Goal: Book appointment/travel/reservation

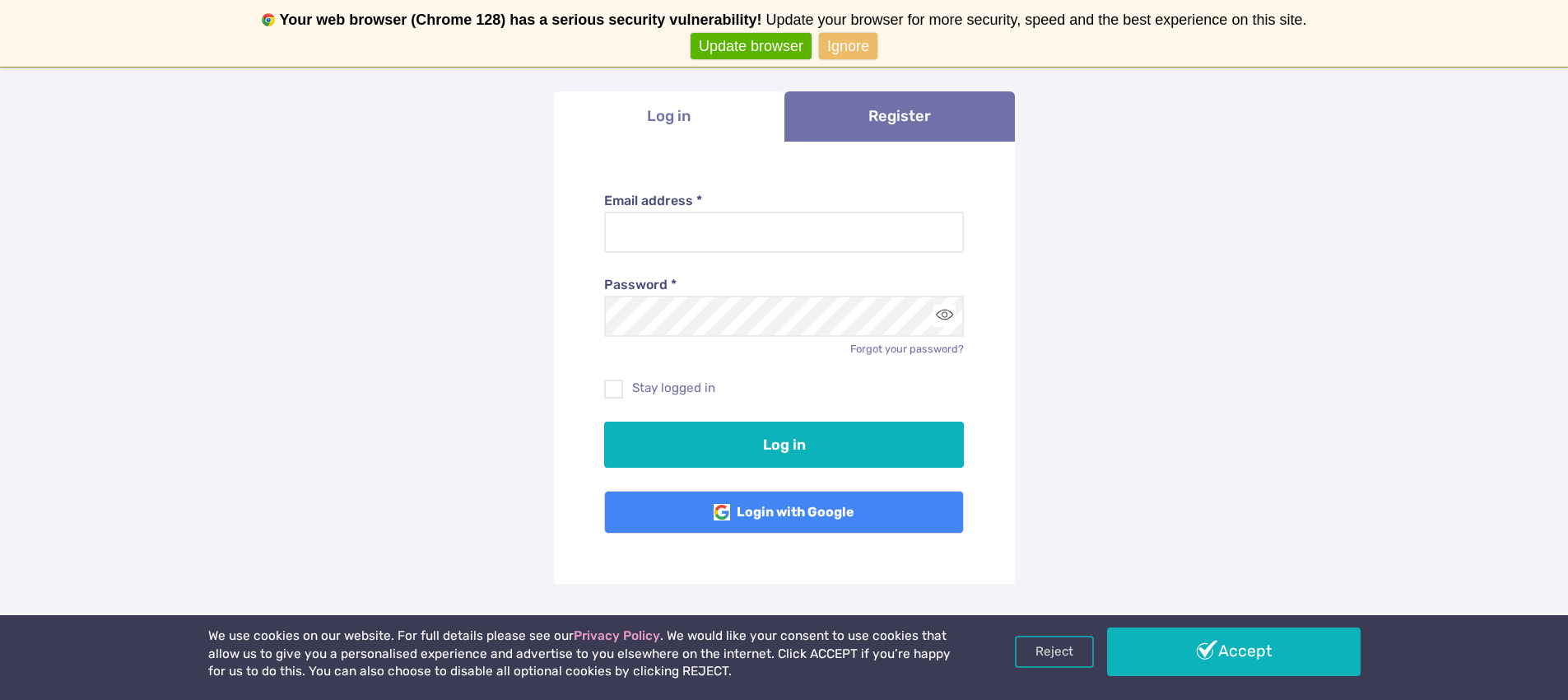
scroll to position [248, 0]
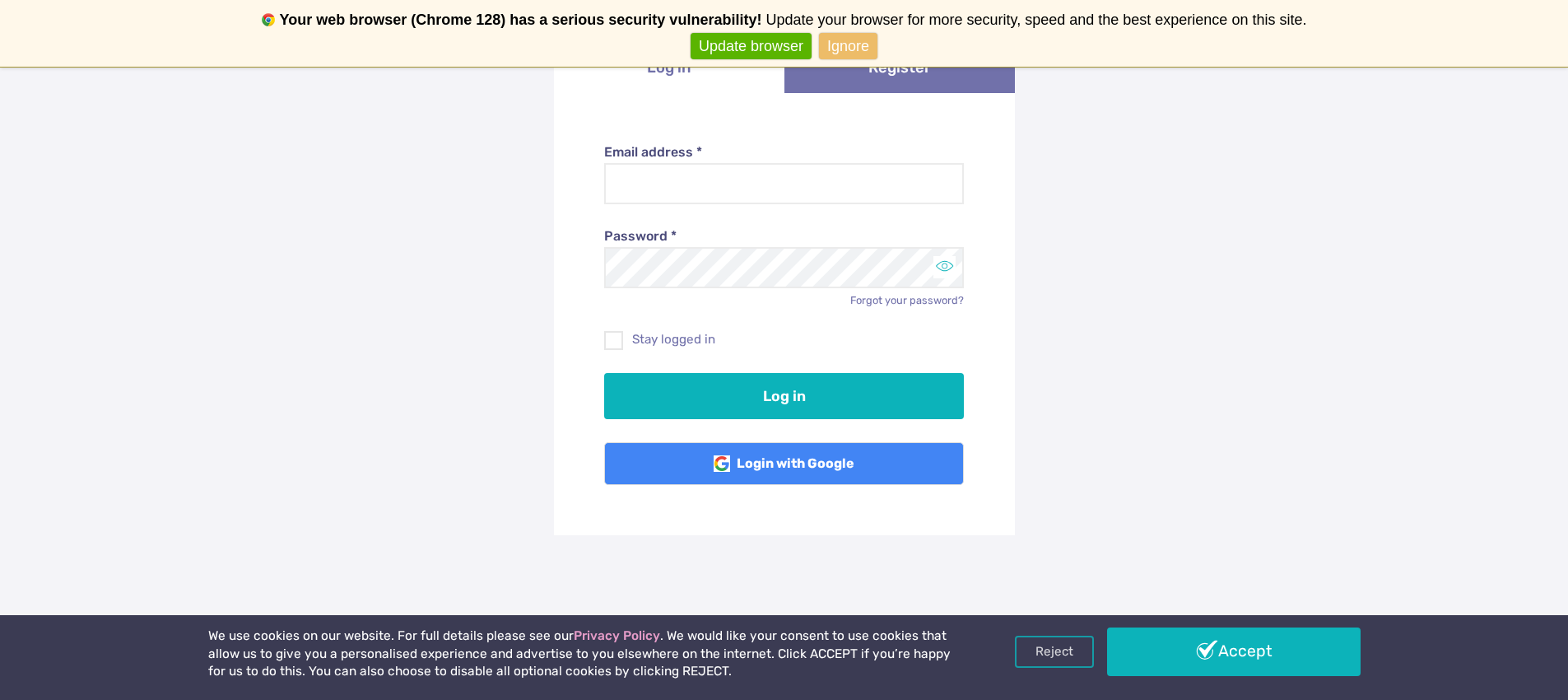
type input "**********"
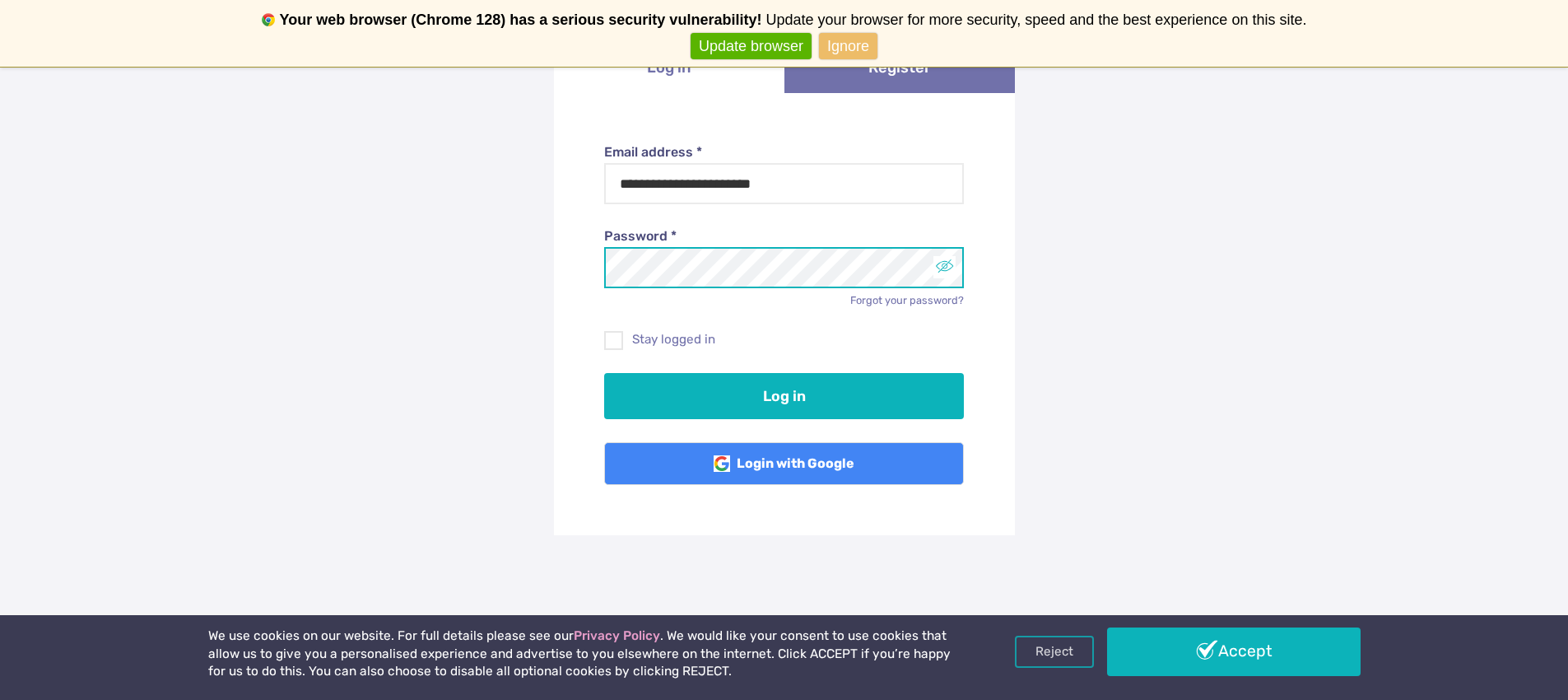
click at [944, 268] on button "Toggle password visibility" at bounding box center [945, 267] width 23 height 23
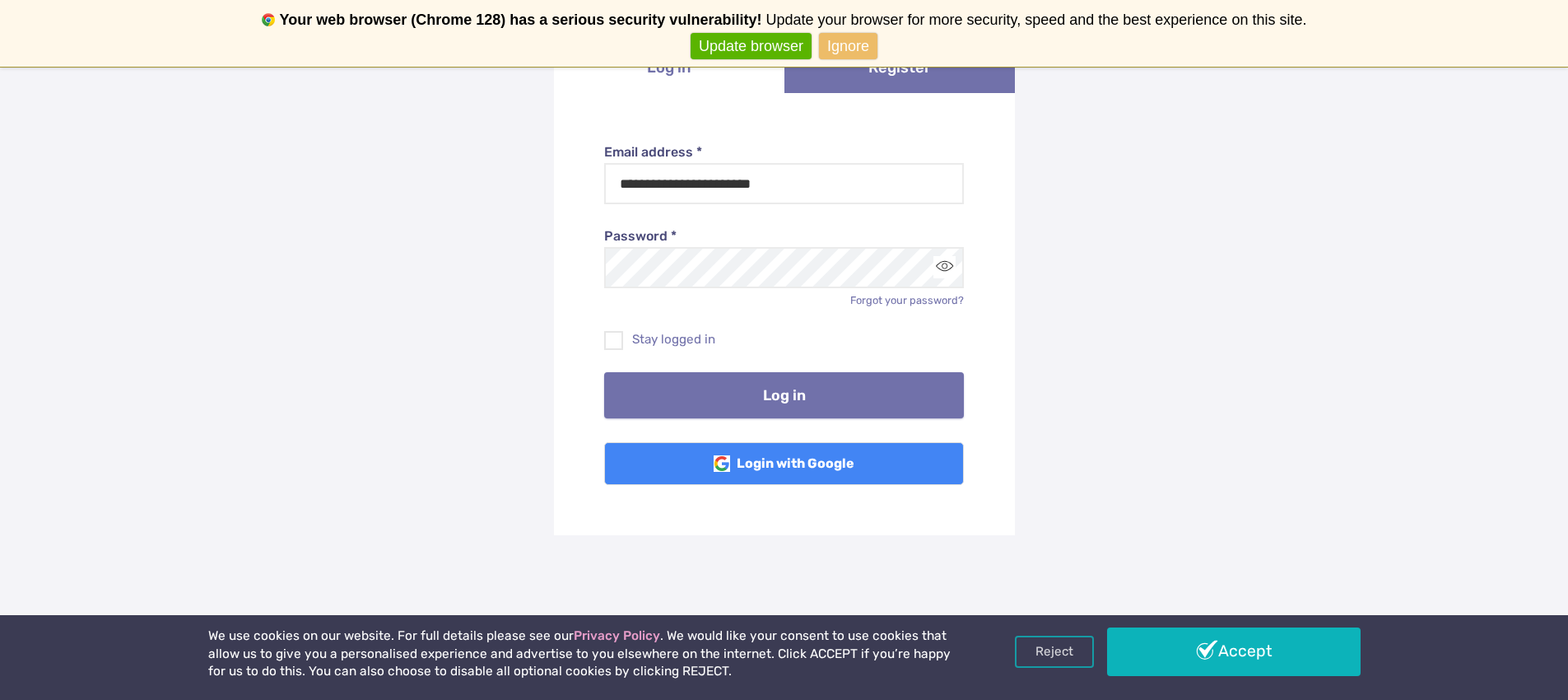
click at [810, 411] on button "Log in" at bounding box center [784, 395] width 360 height 46
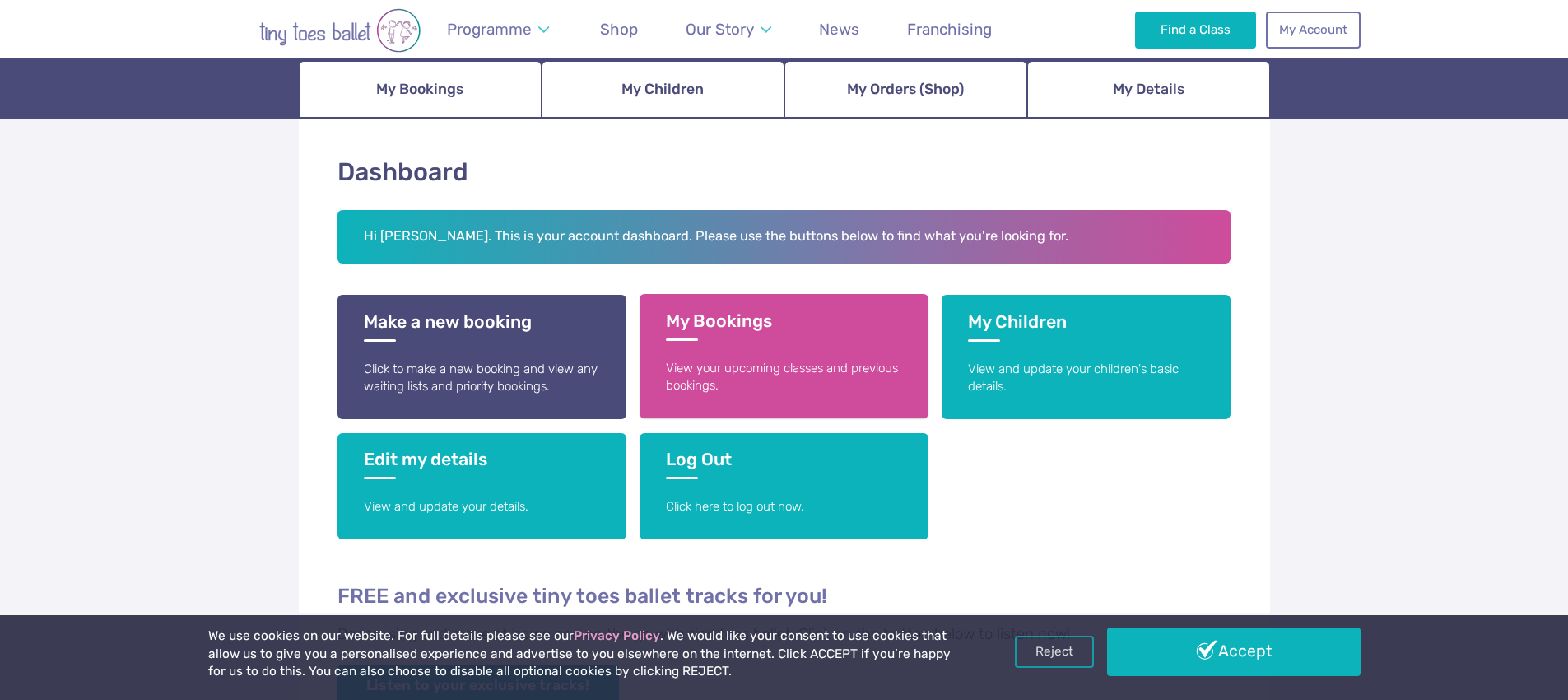
scroll to position [164, 0]
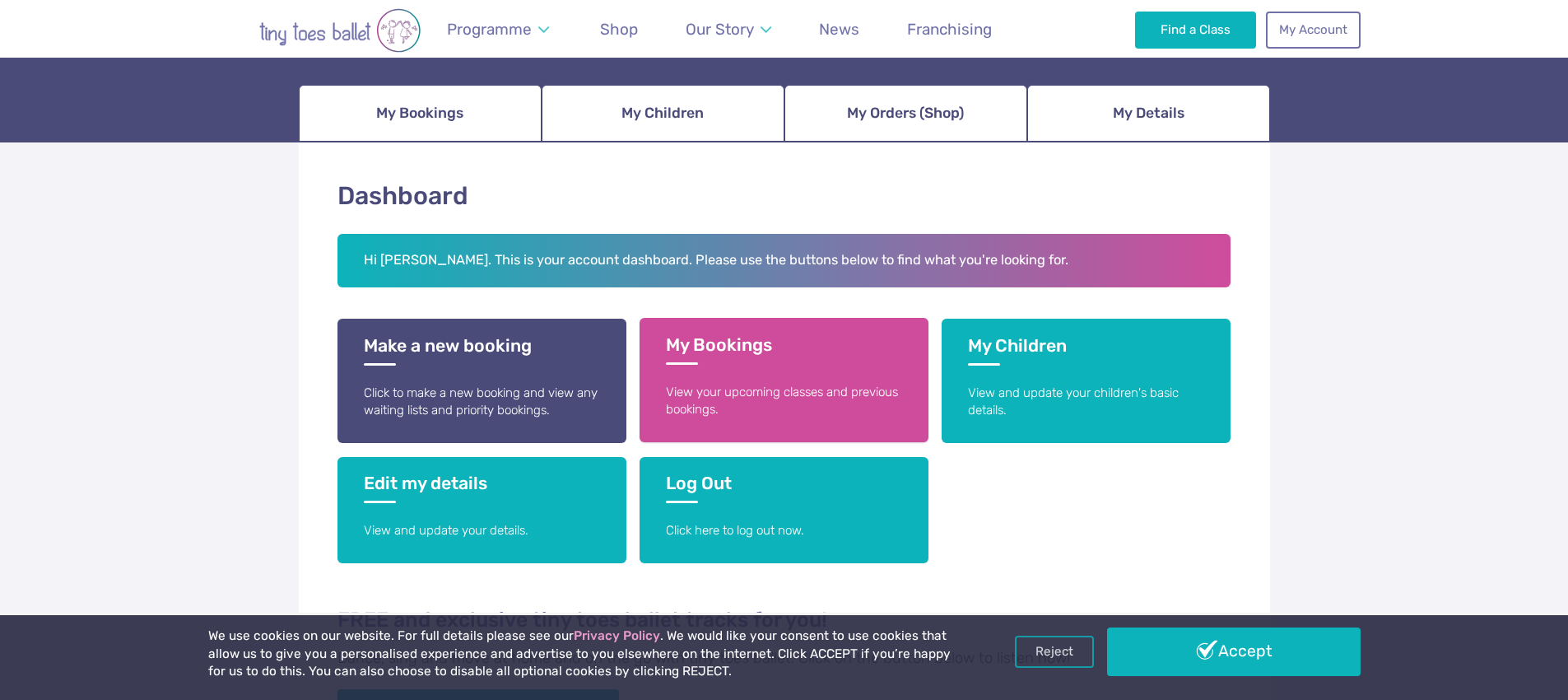
click at [757, 402] on p "View your upcoming classes and previous bookings." at bounding box center [784, 401] width 236 height 36
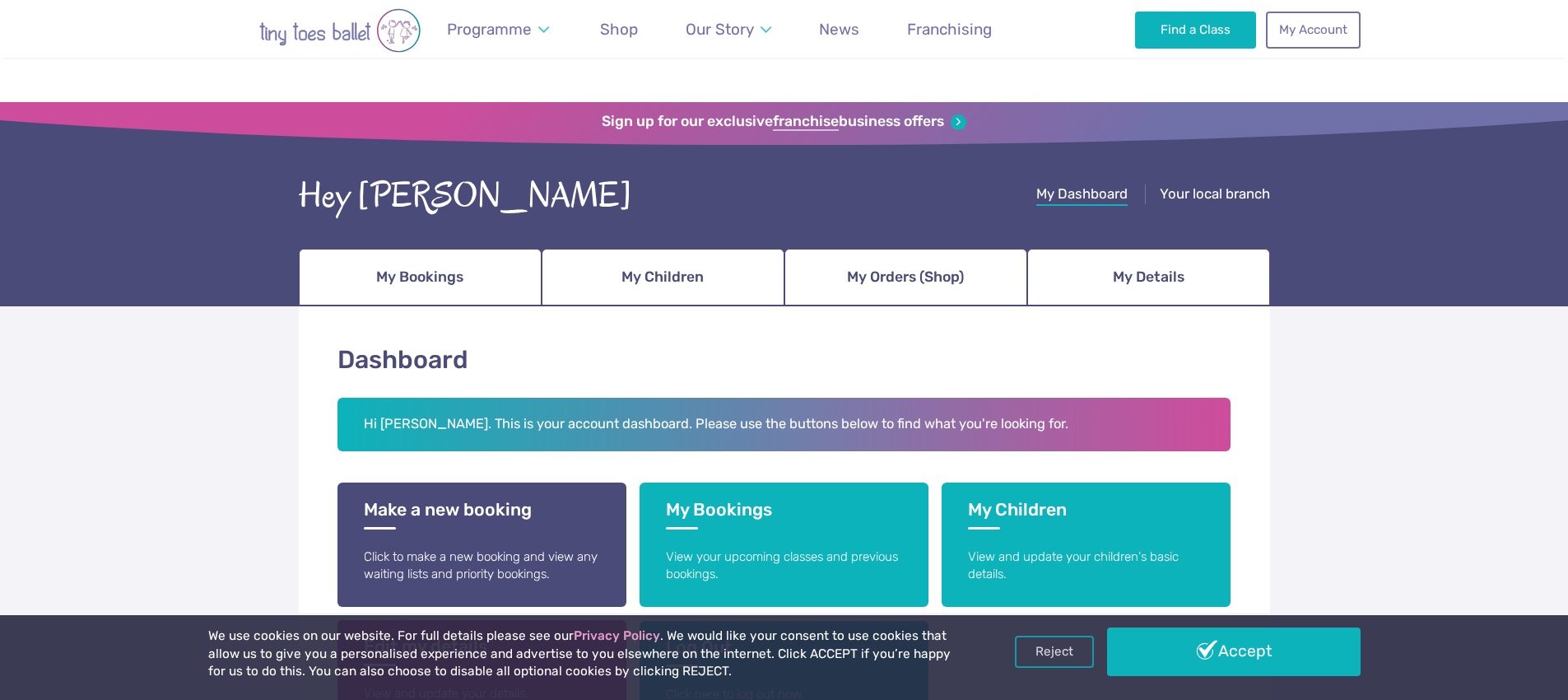
scroll to position [164, 0]
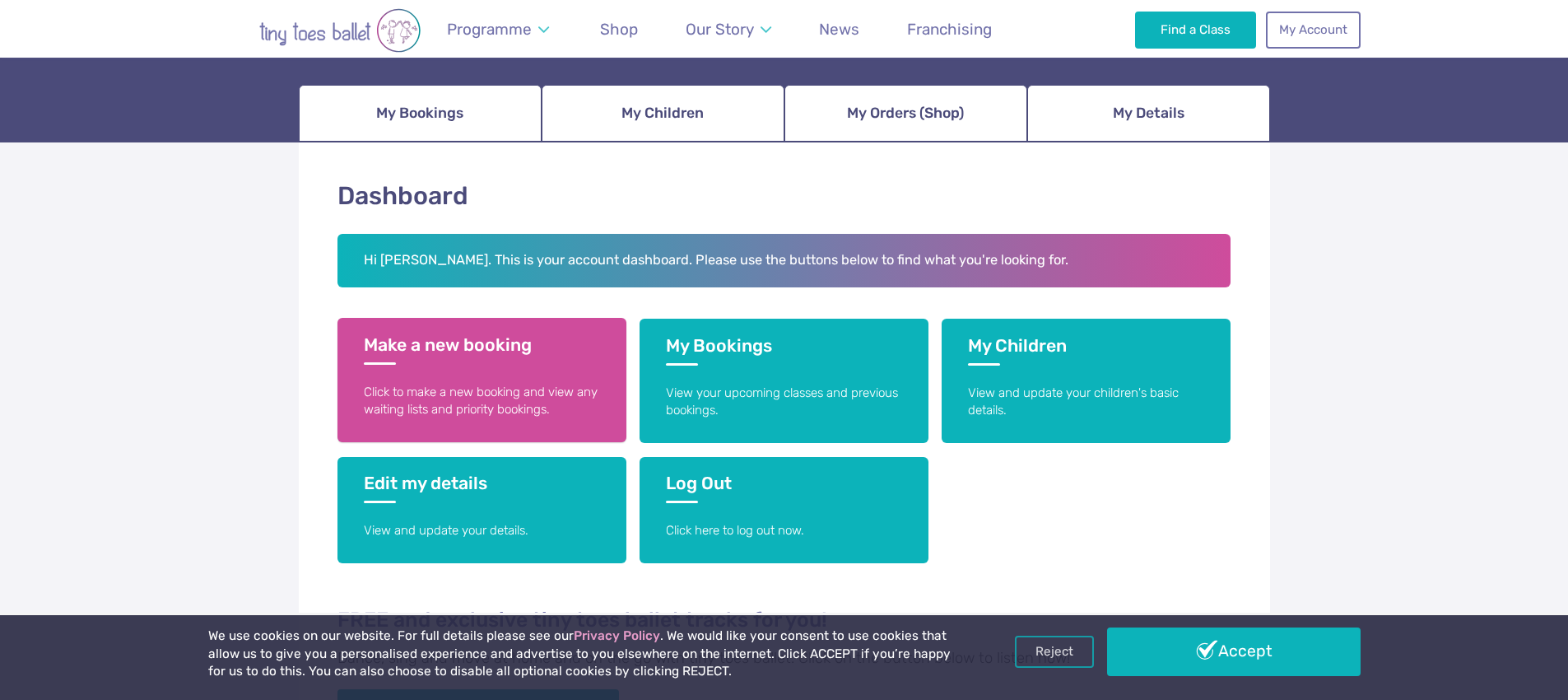
click at [465, 341] on h3 "Make a new booking" at bounding box center [482, 349] width 236 height 30
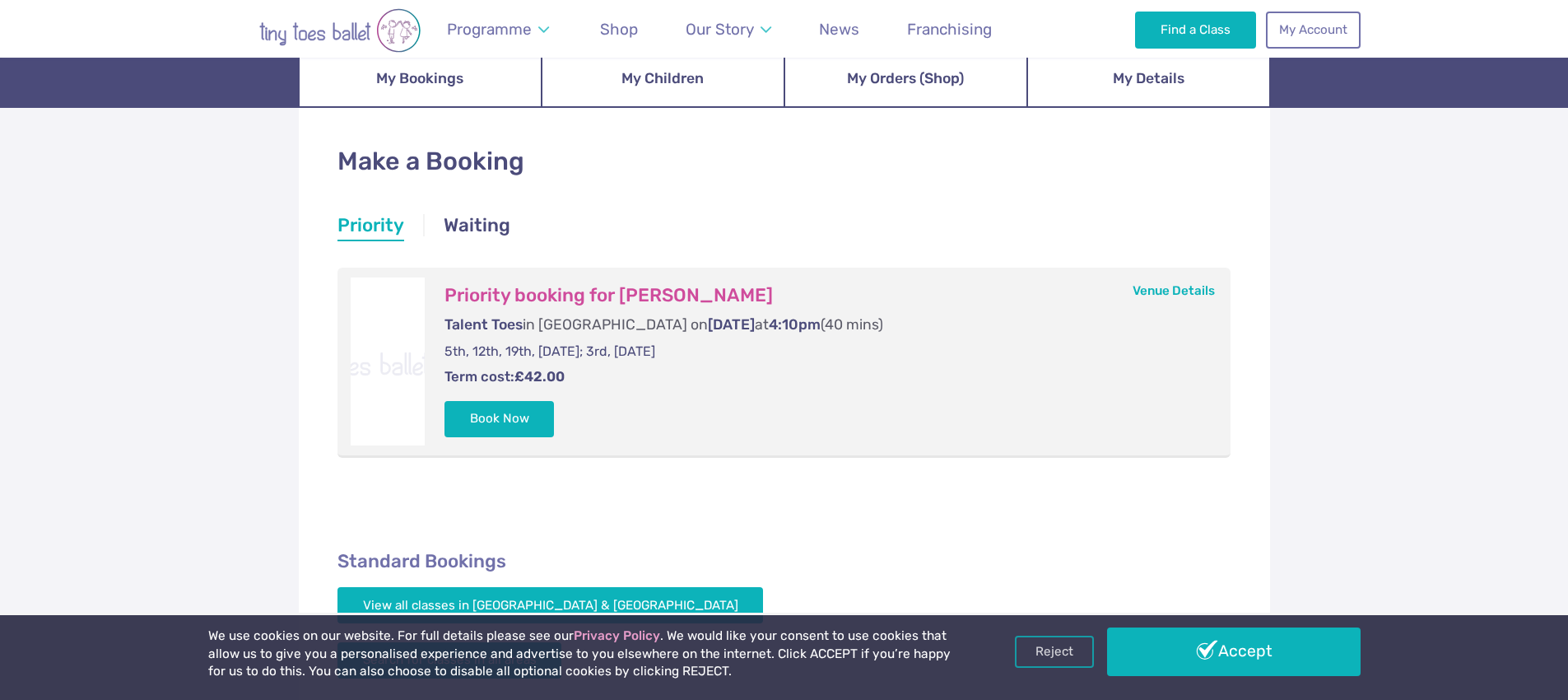
scroll to position [213, 0]
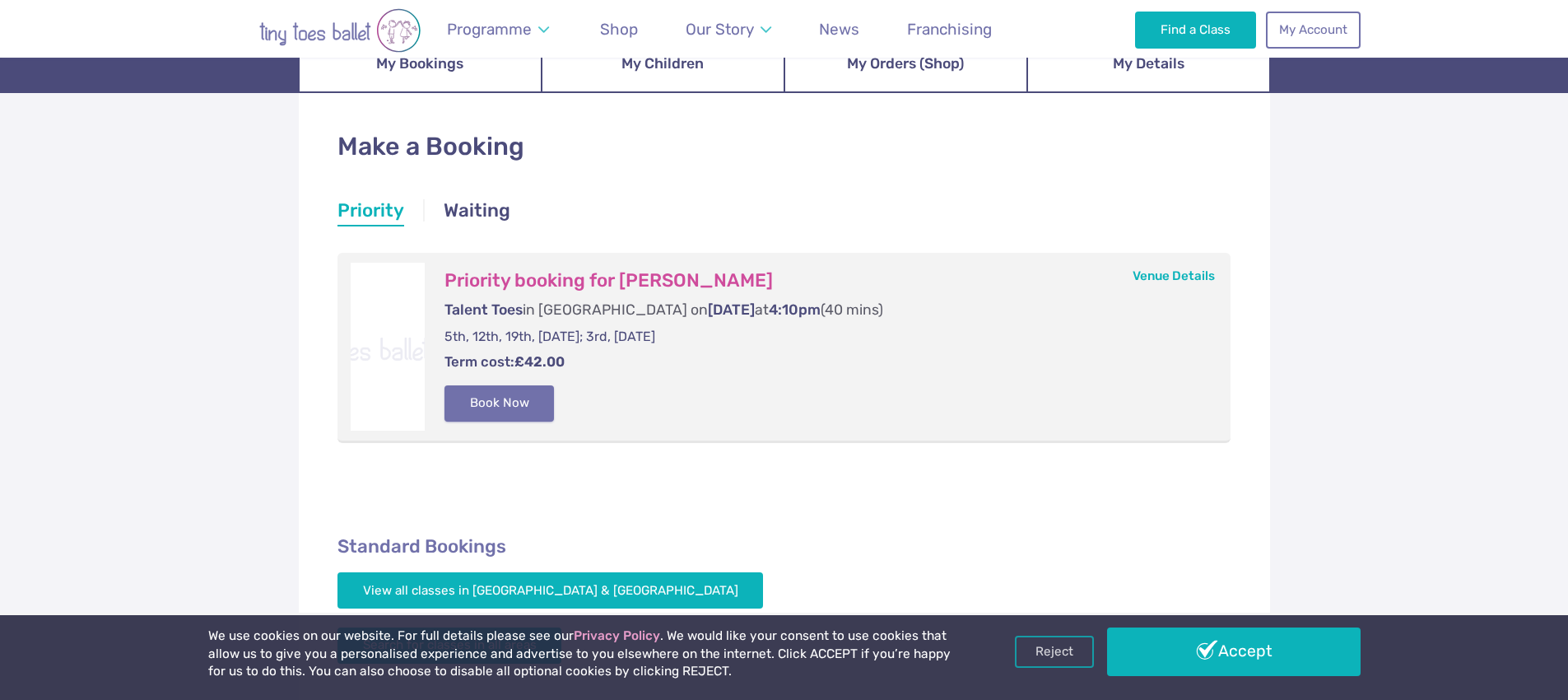
click at [504, 405] on button "Book Now" at bounding box center [500, 403] width 110 height 36
click at [572, 283] on h3 "Priority booking for [PERSON_NAME]" at bounding box center [822, 280] width 755 height 23
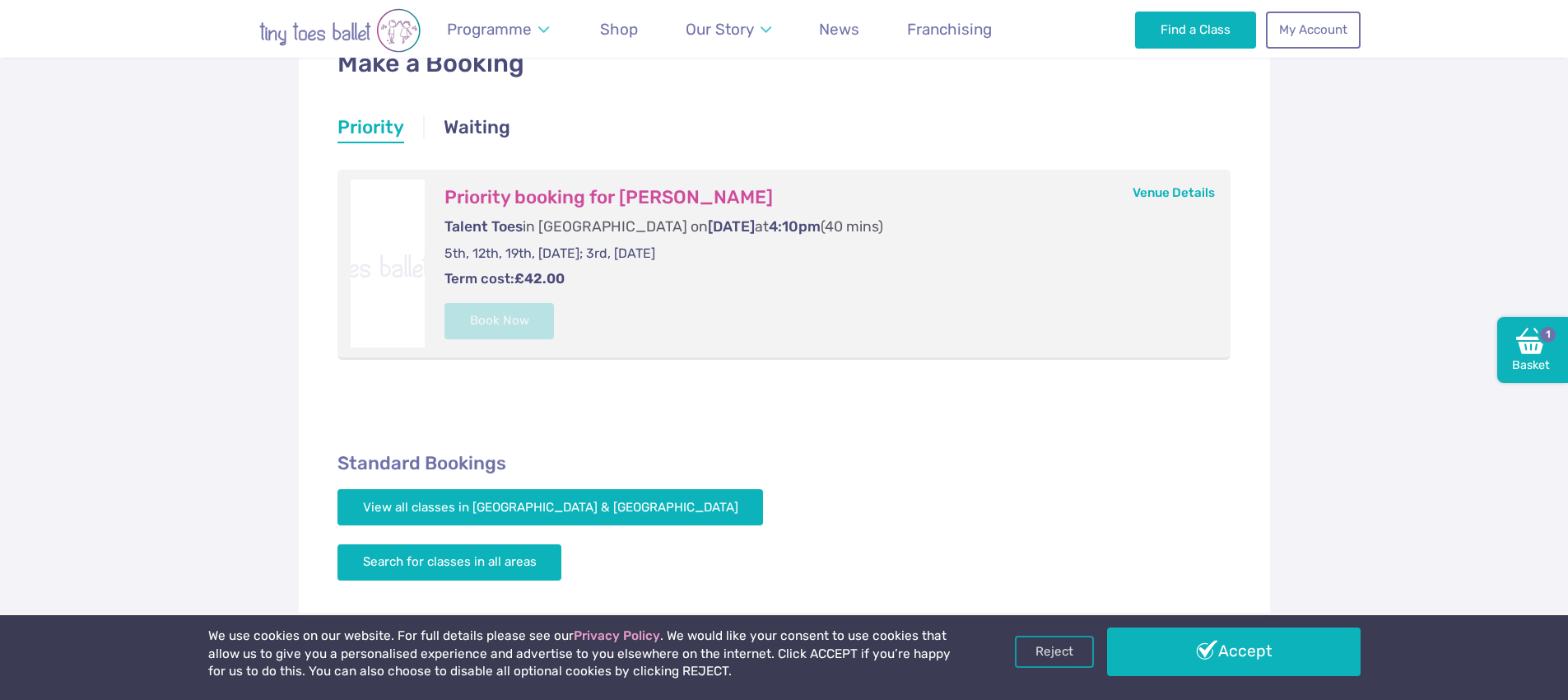
scroll to position [291, 0]
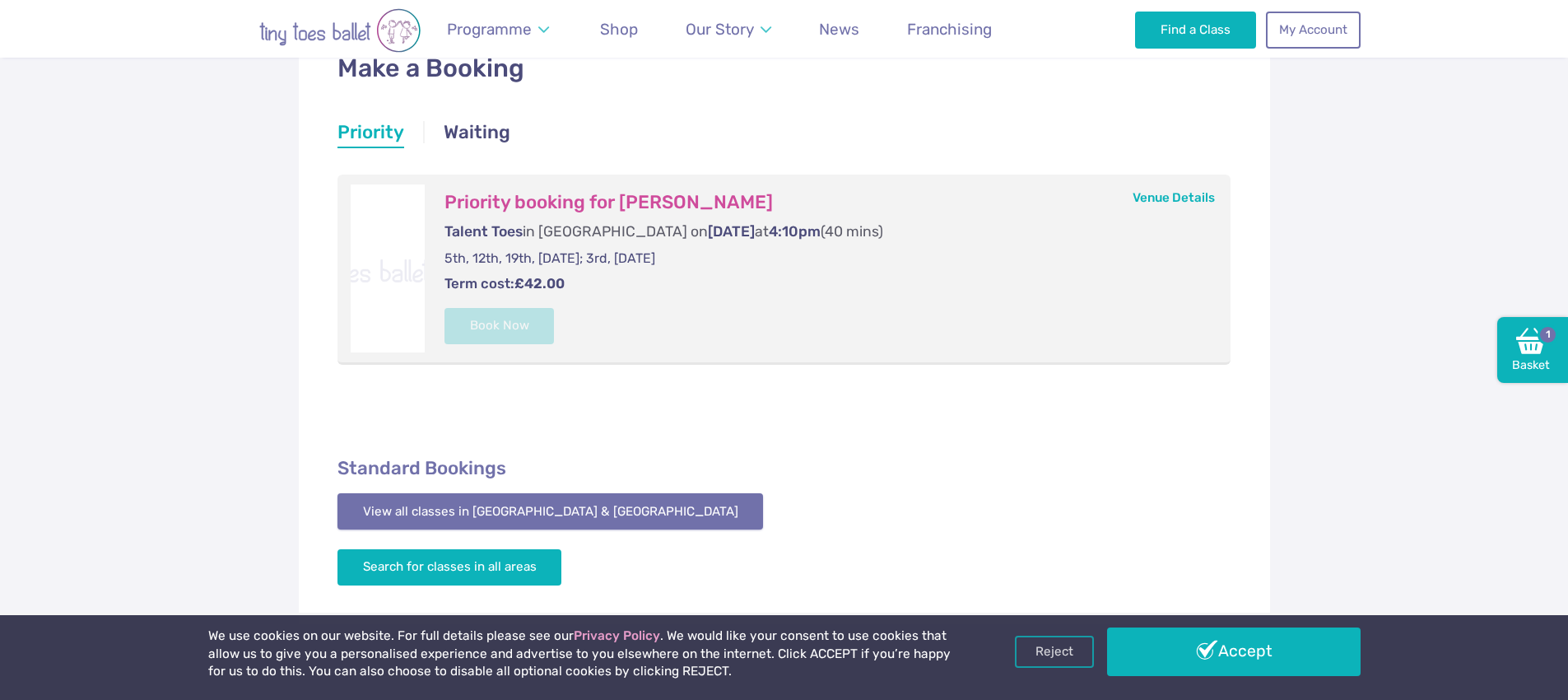
click at [539, 519] on link "View all classes in North Nottinghamshire & South Yorkshire" at bounding box center [551, 512] width 427 height 36
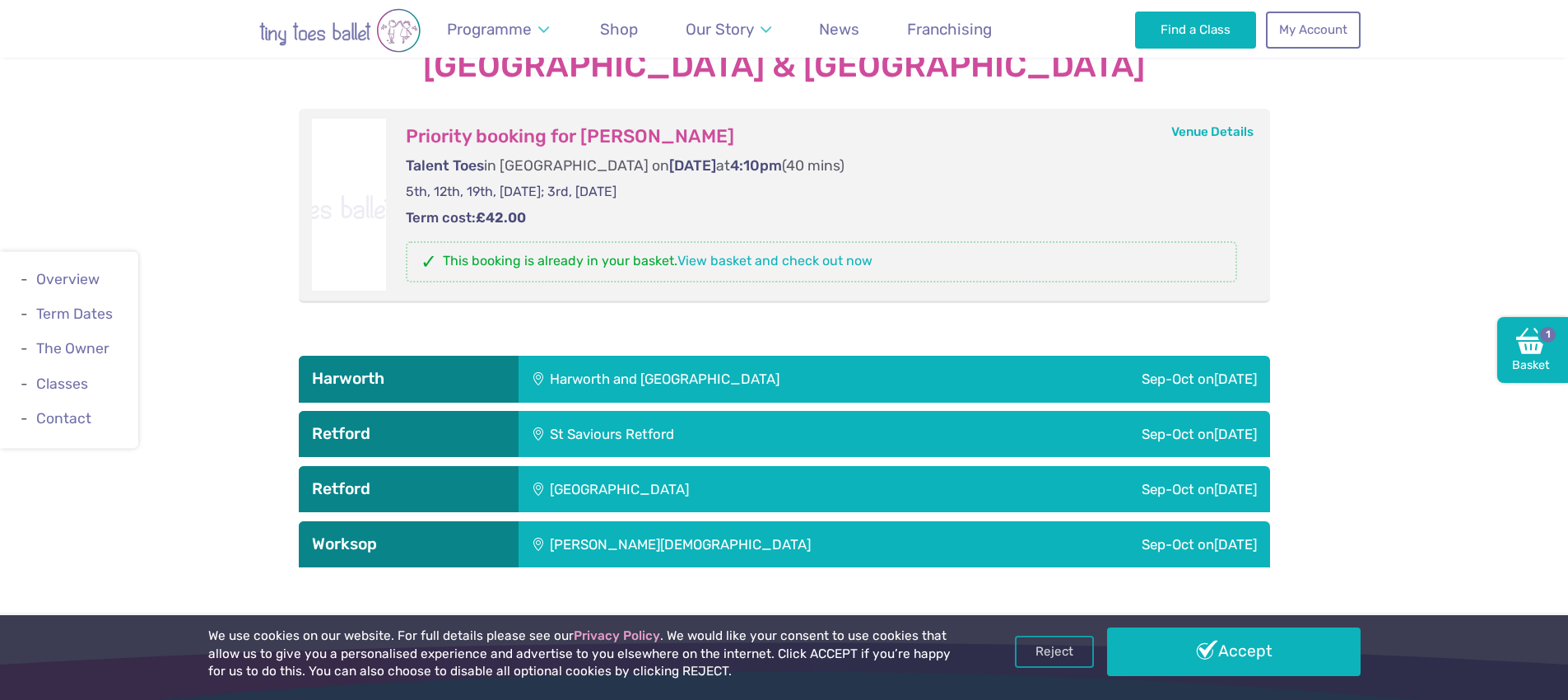
scroll to position [2079, 0]
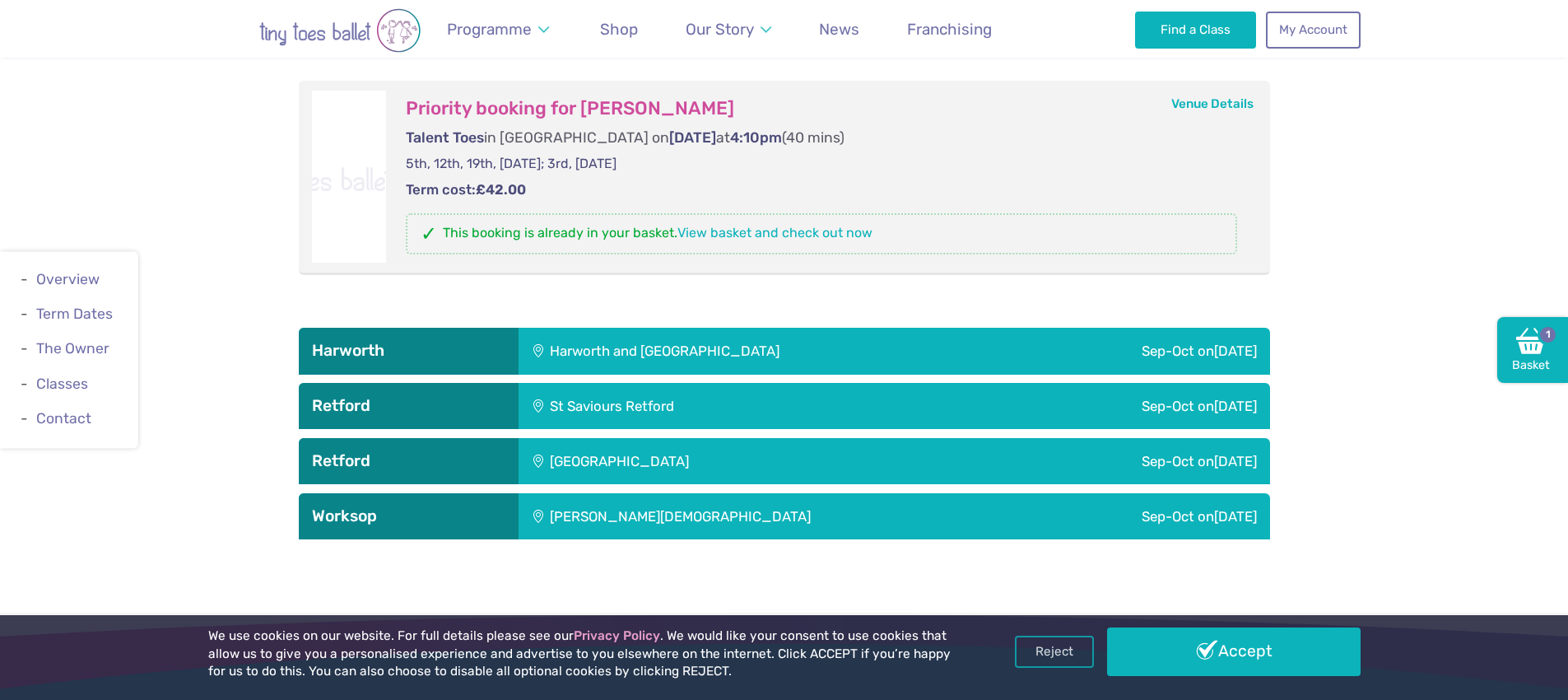
click at [654, 386] on div "St Saviours Retford" at bounding box center [723, 405] width 409 height 46
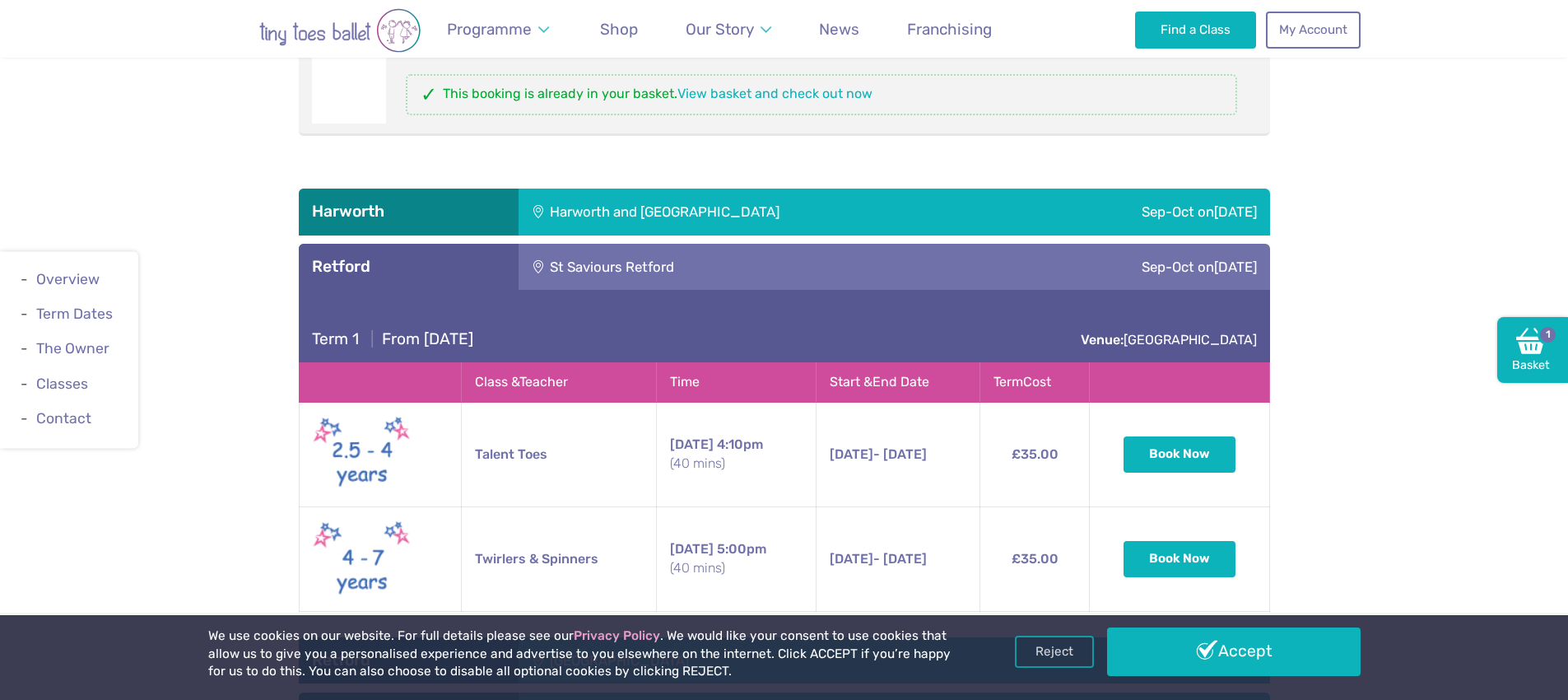
scroll to position [2115, 0]
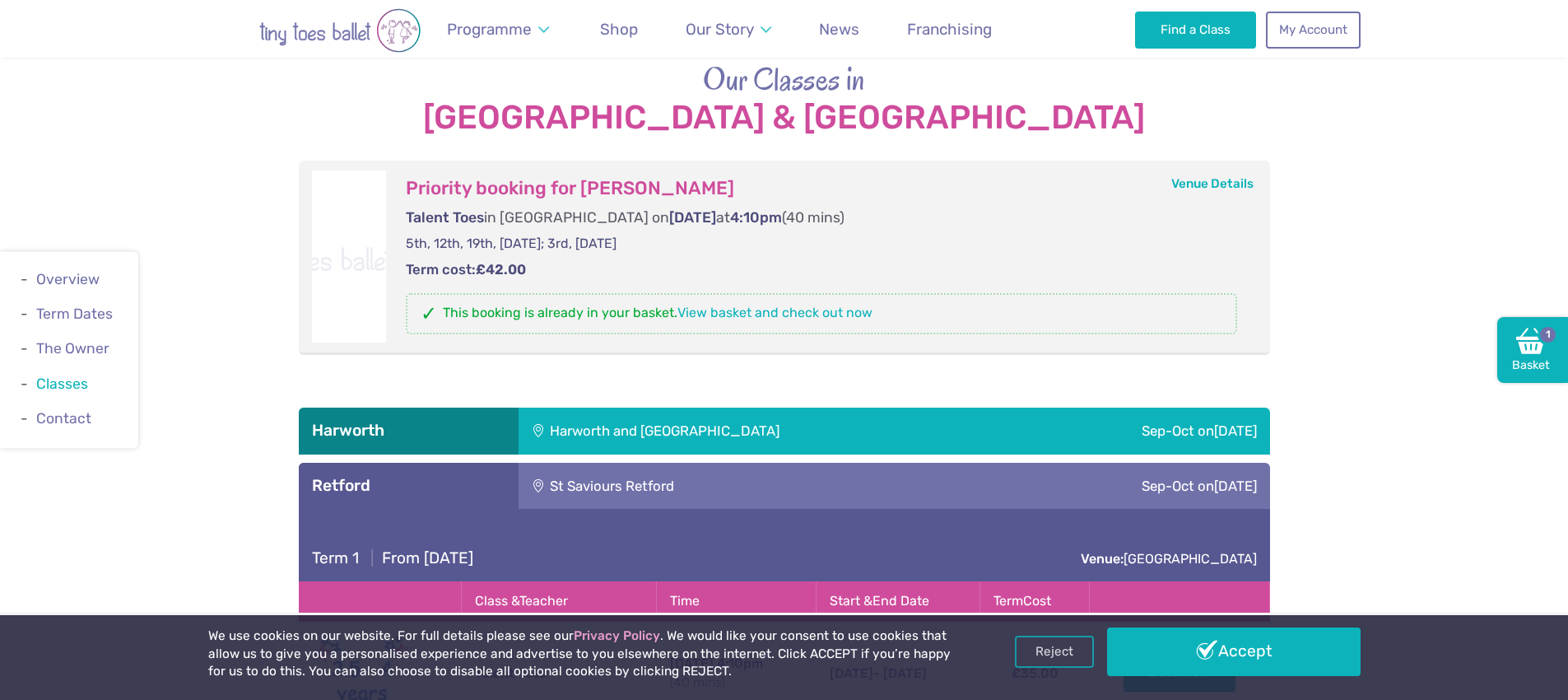
click at [73, 383] on link "Classes" at bounding box center [62, 383] width 52 height 16
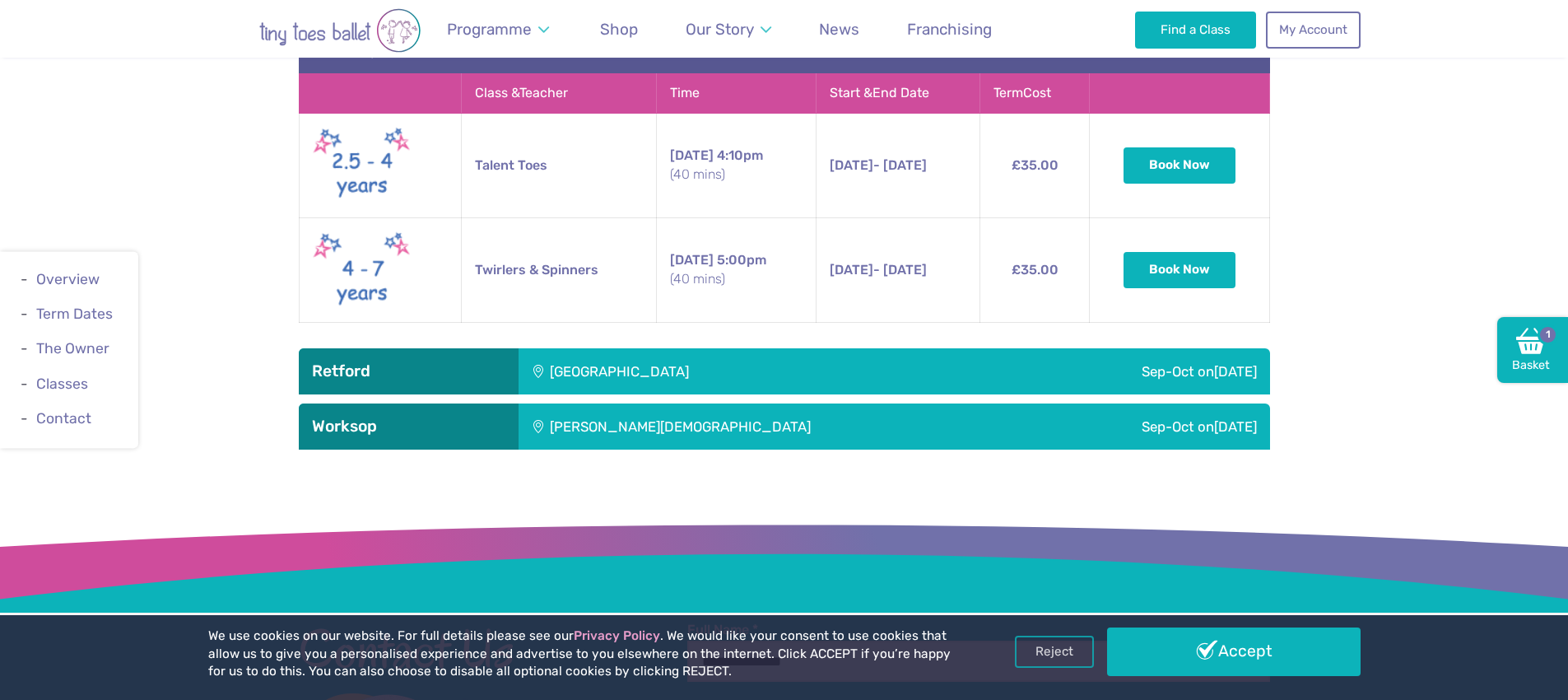
scroll to position [2511, 0]
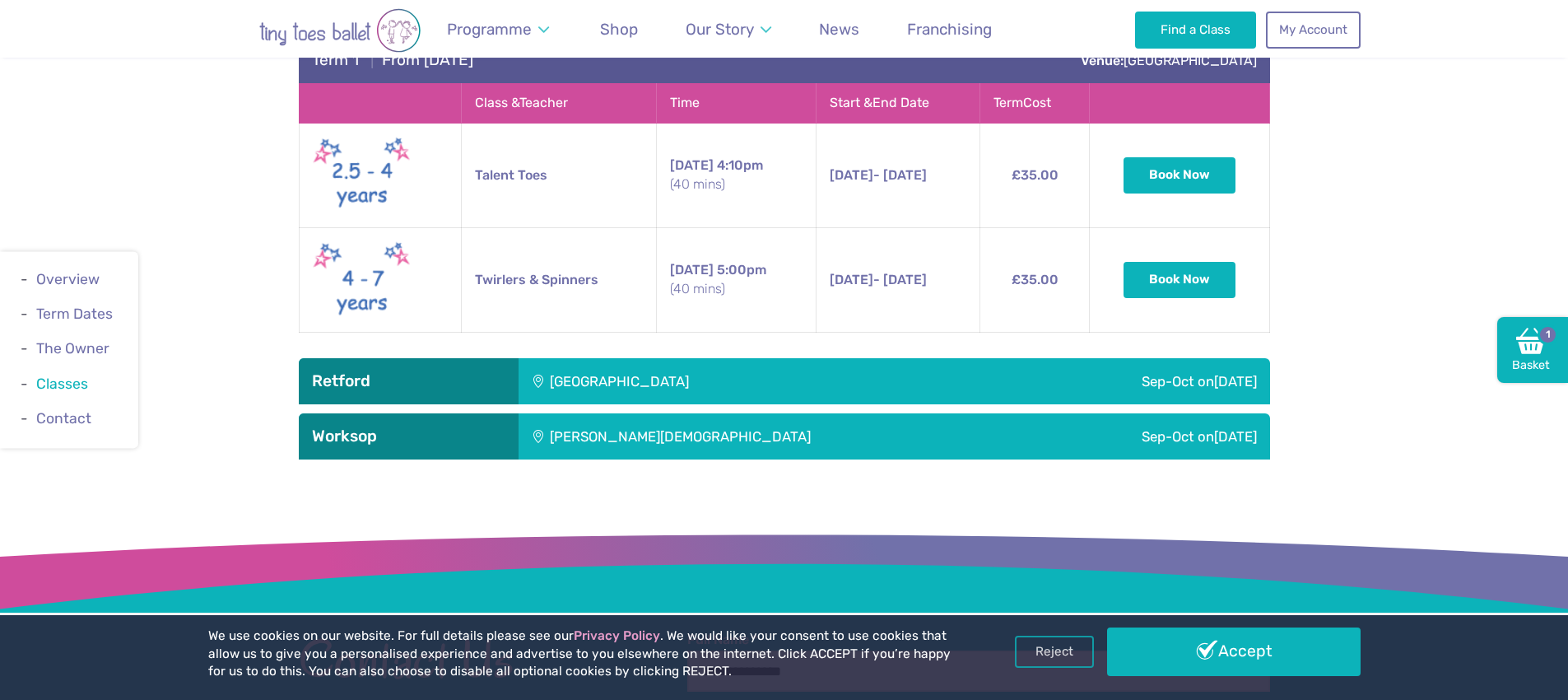
click at [65, 383] on link "Classes" at bounding box center [62, 383] width 52 height 16
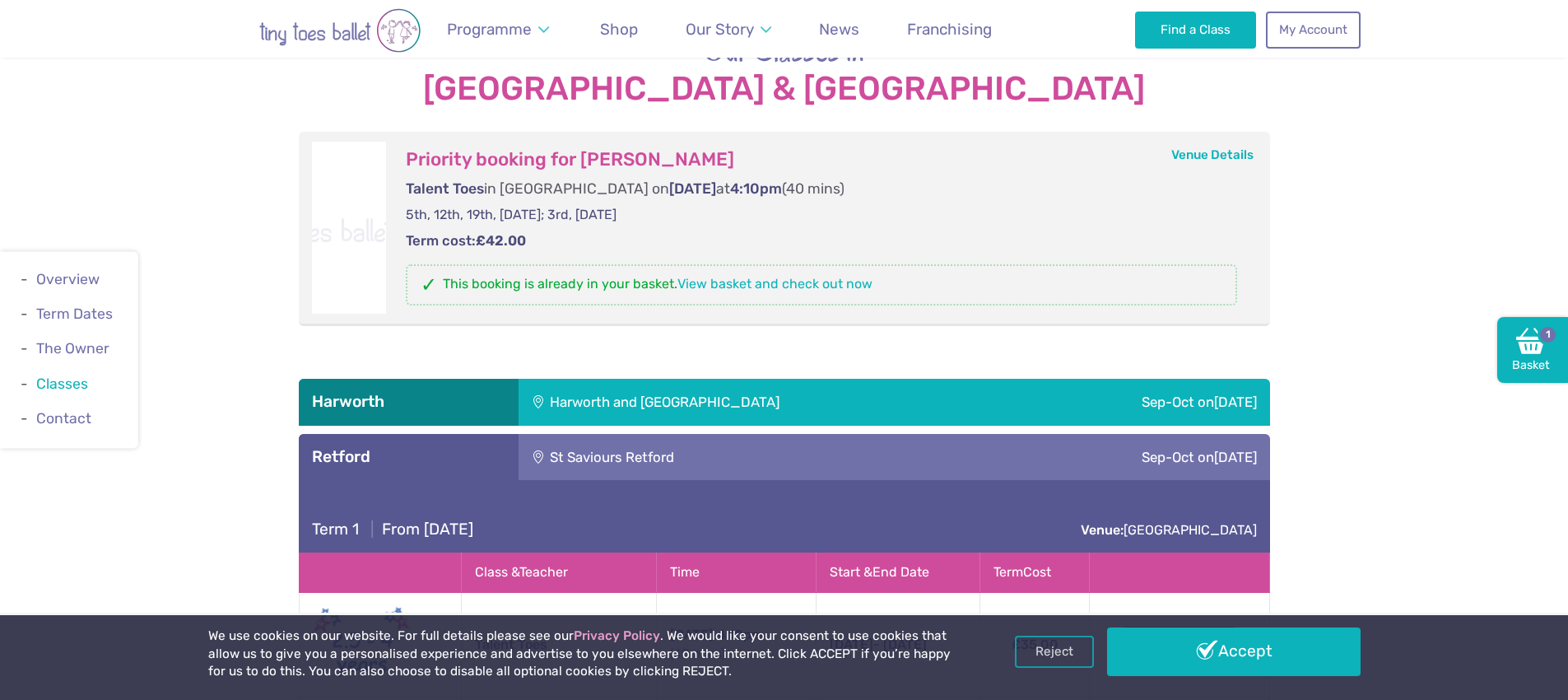
scroll to position [1969, 0]
